Goal: Use online tool/utility: Utilize a website feature to perform a specific function

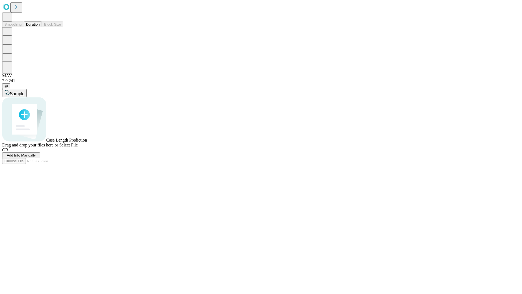
click at [40, 27] on button "Duration" at bounding box center [33, 24] width 18 height 6
click at [36, 157] on span "Add Info Manually" at bounding box center [21, 155] width 29 height 4
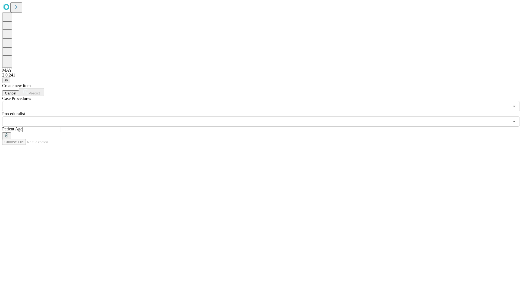
click at [61, 127] on input "text" at bounding box center [41, 129] width 39 height 5
type input "**"
click at [265, 116] on input "text" at bounding box center [255, 121] width 507 height 10
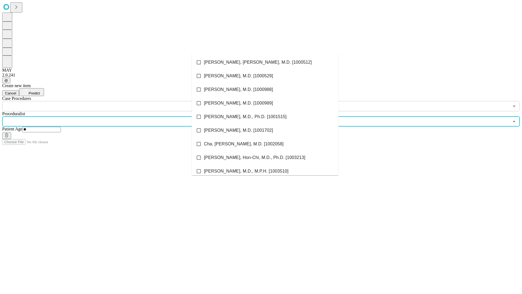
click at [265, 62] on li "[PERSON_NAME], [PERSON_NAME], M.D. [1000512]" at bounding box center [265, 62] width 147 height 14
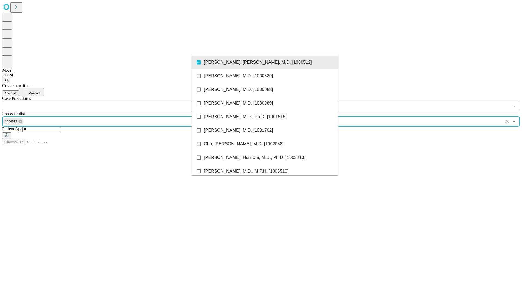
click at [114, 101] on input "text" at bounding box center [255, 106] width 507 height 10
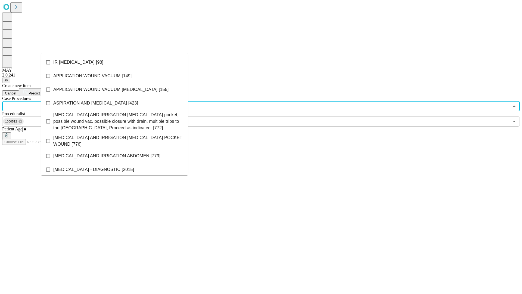
click at [114, 62] on li "IR [MEDICAL_DATA] [98]" at bounding box center [114, 62] width 147 height 14
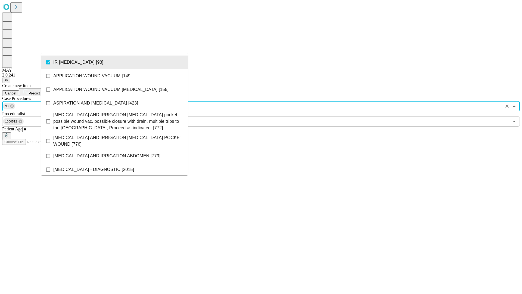
click at [40, 91] on span "Predict" at bounding box center [34, 93] width 11 height 4
